Goal: Information Seeking & Learning: Compare options

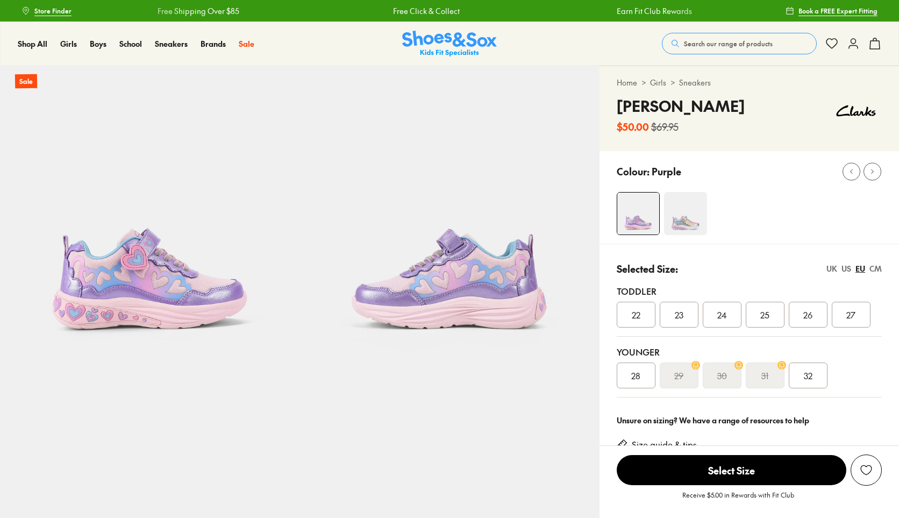
click at [665, 213] on img at bounding box center [685, 213] width 43 height 43
click at [694, 219] on img at bounding box center [685, 213] width 43 height 43
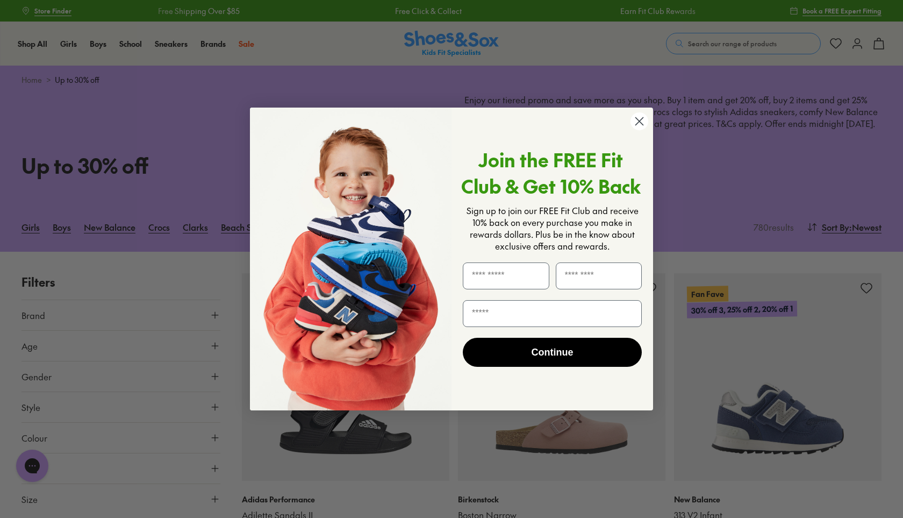
click at [639, 121] on icon "Close dialog" at bounding box center [640, 122] width 8 height 8
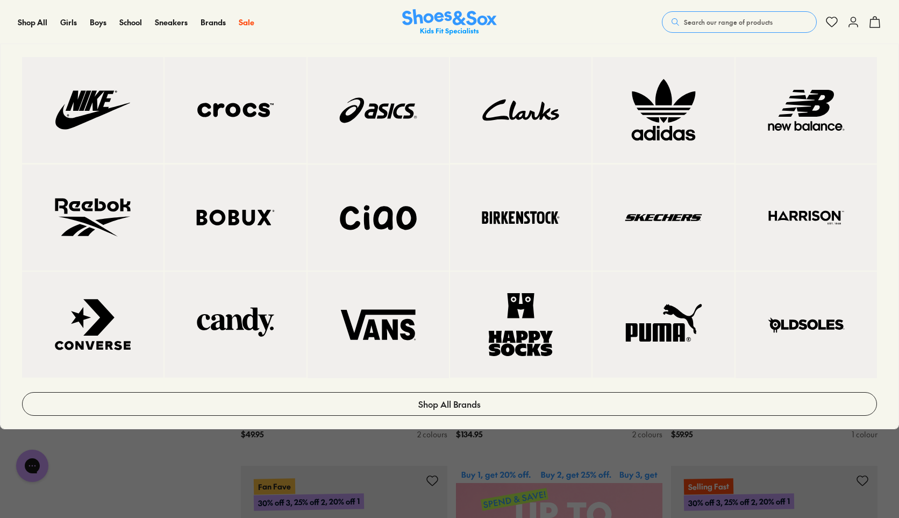
scroll to position [161, 0]
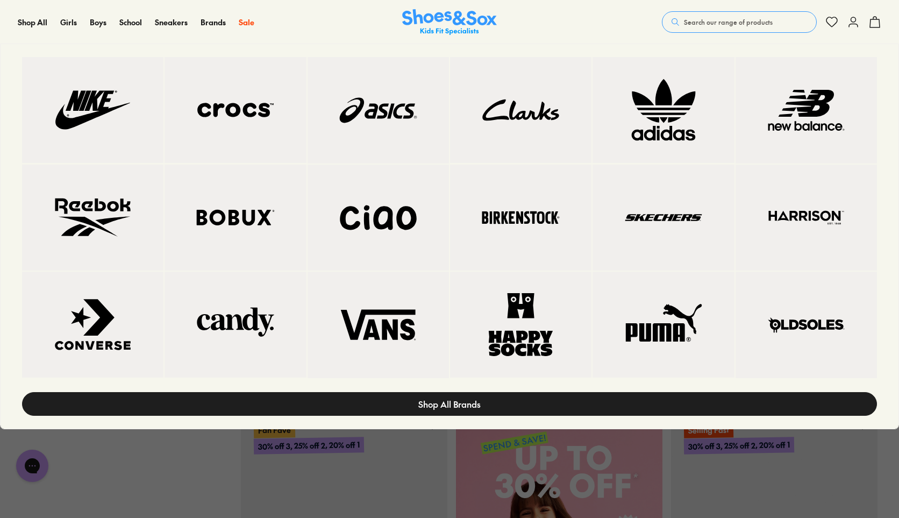
click at [452, 398] on span "Shop All Brands" at bounding box center [449, 403] width 62 height 13
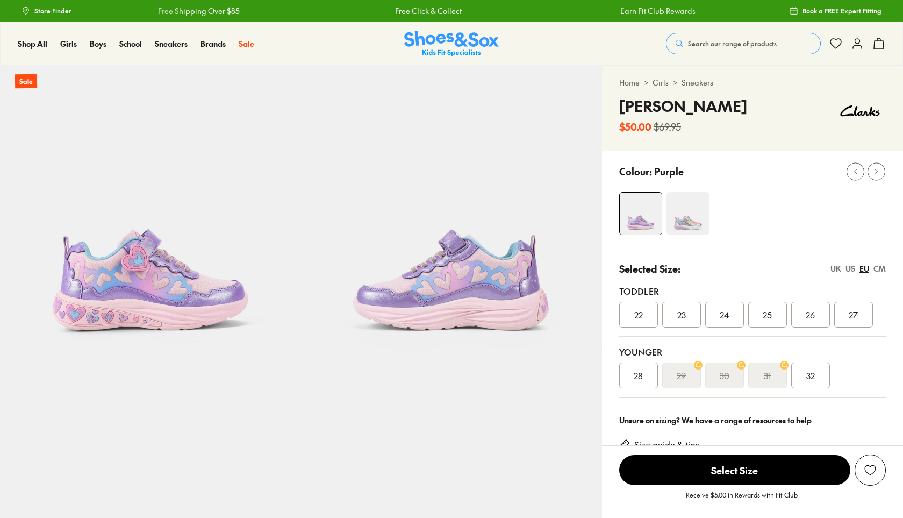
select select "*"
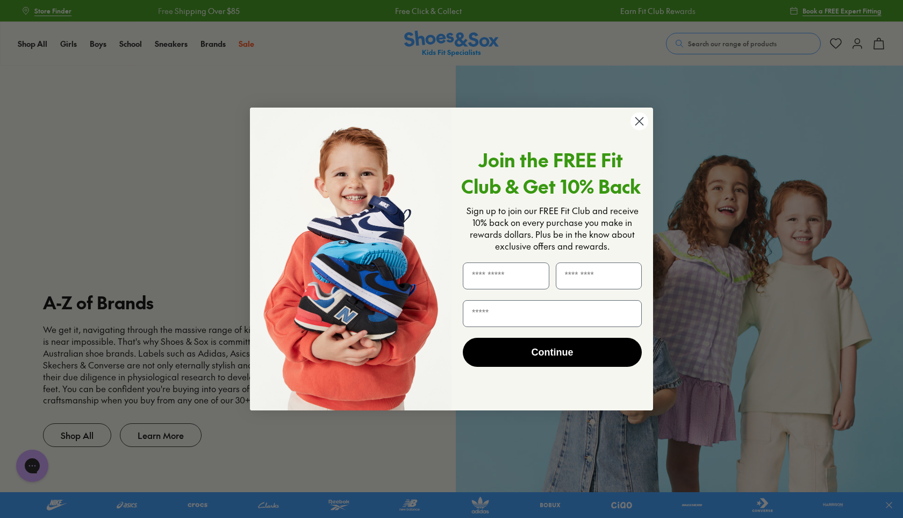
click at [639, 123] on icon "Close dialog" at bounding box center [640, 122] width 8 height 8
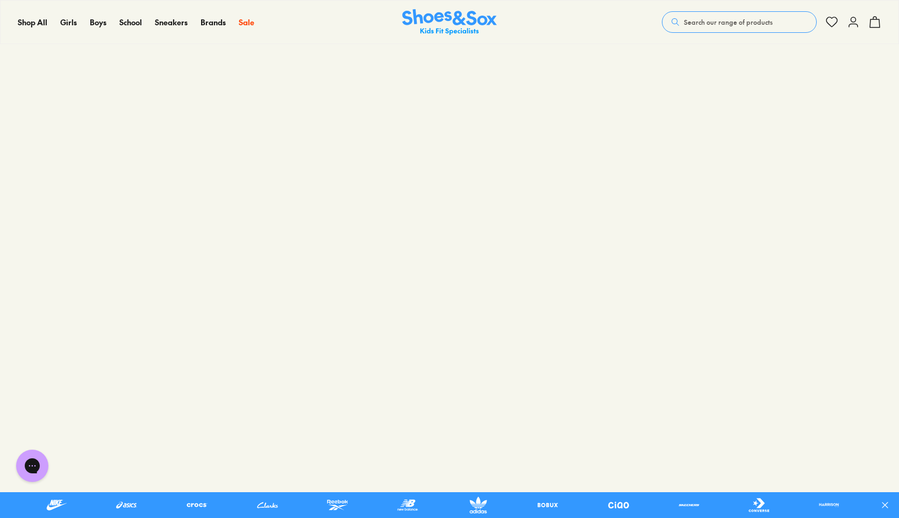
scroll to position [1183, 0]
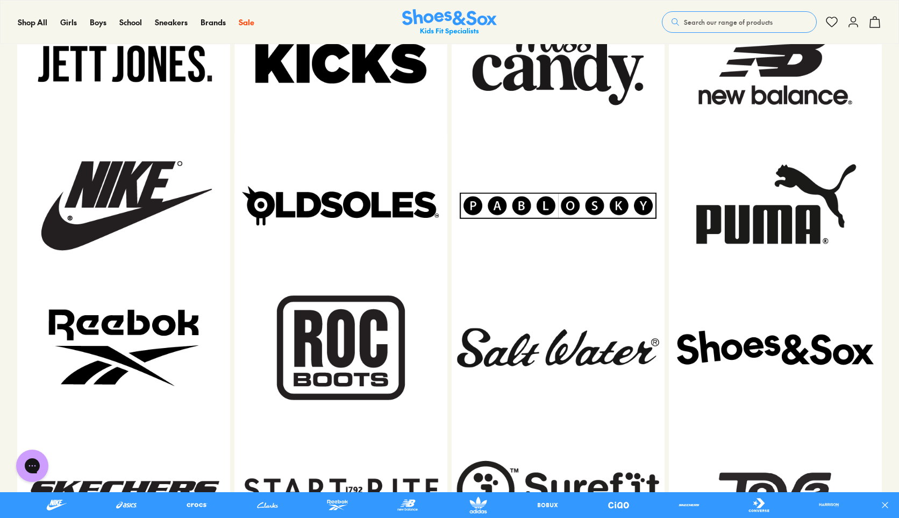
click at [146, 326] on img at bounding box center [123, 347] width 213 height 142
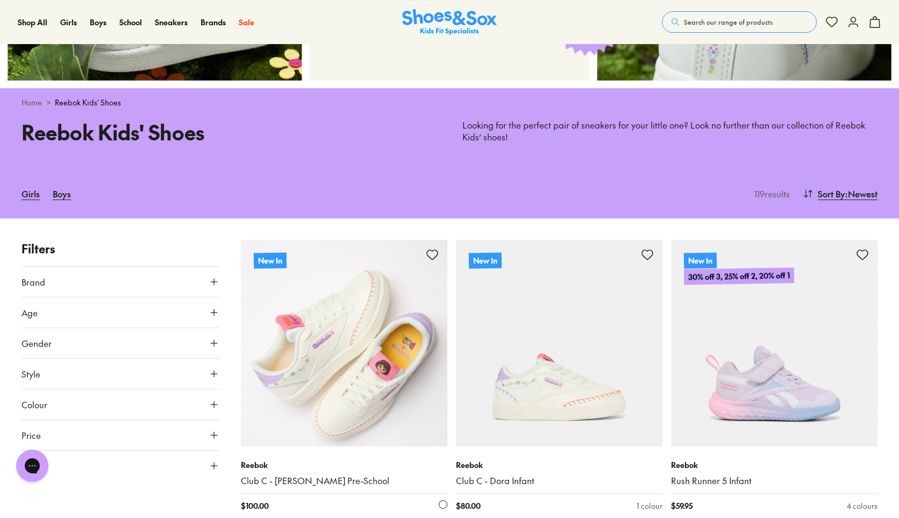
scroll to position [430, 0]
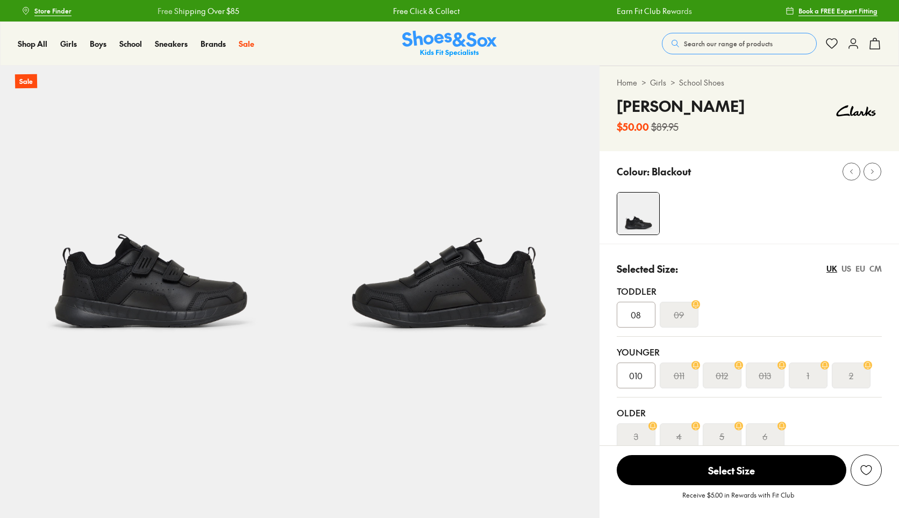
select select "*"
